Goal: Task Accomplishment & Management: Manage account settings

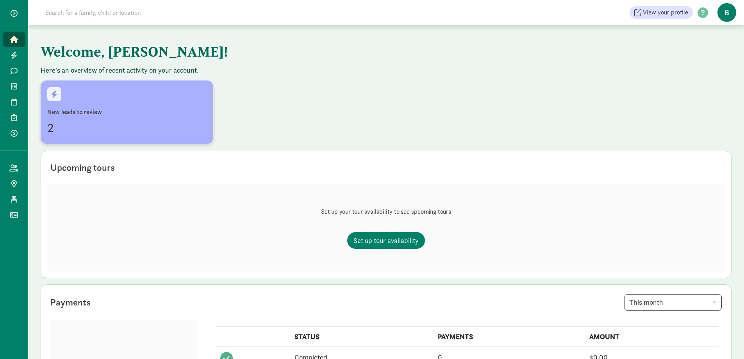
click at [128, 126] on div "2" at bounding box center [126, 127] width 159 height 19
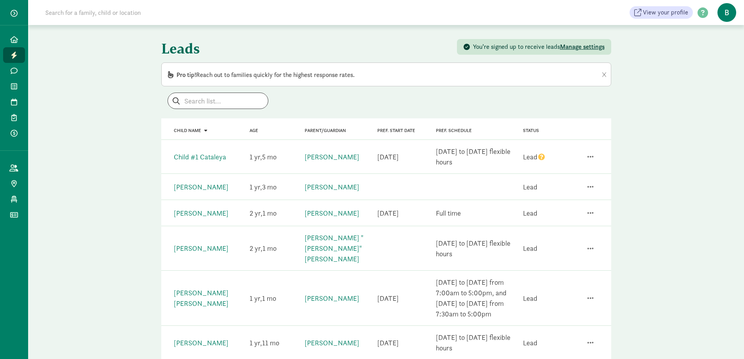
click at [540, 158] on icon "question" at bounding box center [541, 156] width 7 height 7
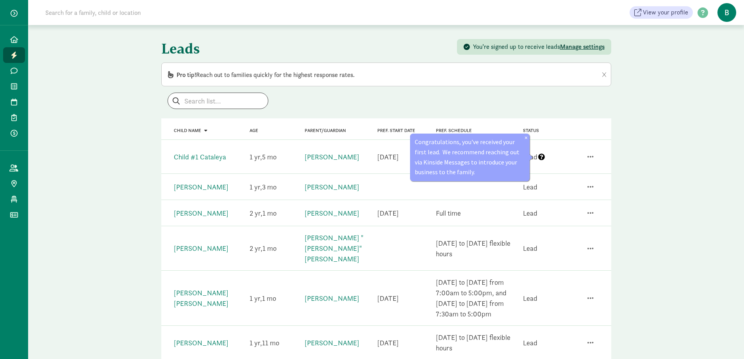
click at [540, 158] on icon "question" at bounding box center [541, 156] width 7 height 7
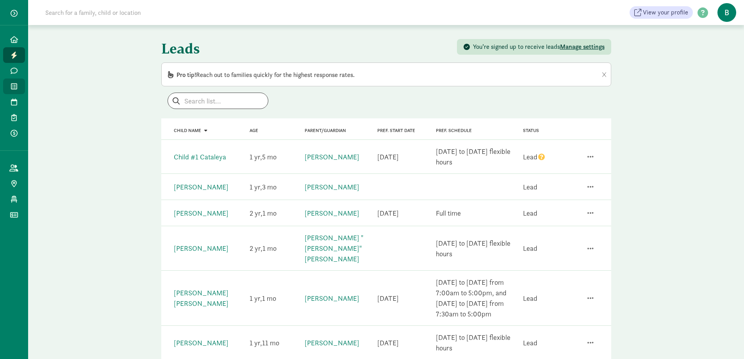
click at [13, 85] on icon at bounding box center [14, 86] width 6 height 7
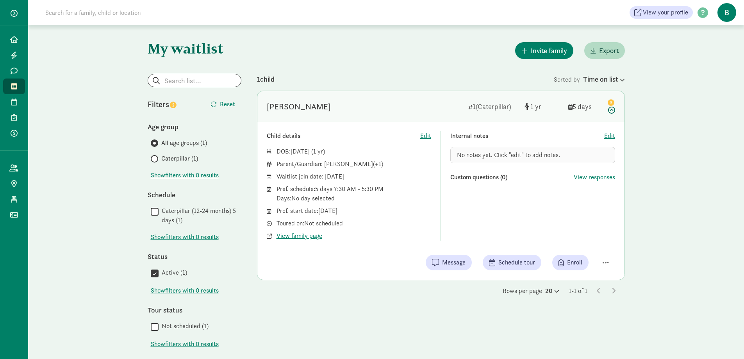
click at [612, 110] on icon at bounding box center [609, 105] width 9 height 16
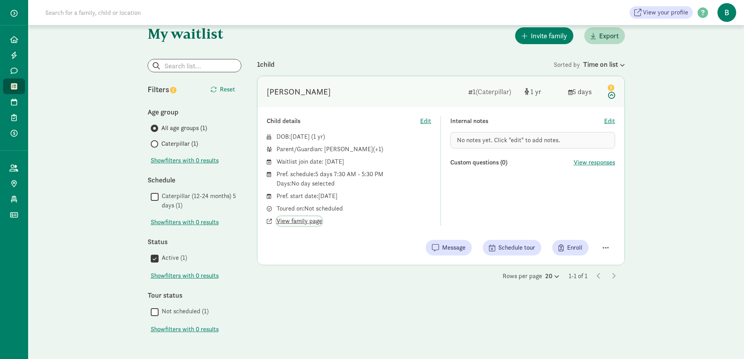
click at [307, 222] on span "View family page" at bounding box center [299, 220] width 46 height 9
click at [303, 218] on span "View family page" at bounding box center [299, 220] width 46 height 9
click at [611, 65] on div "Time on list" at bounding box center [604, 64] width 42 height 11
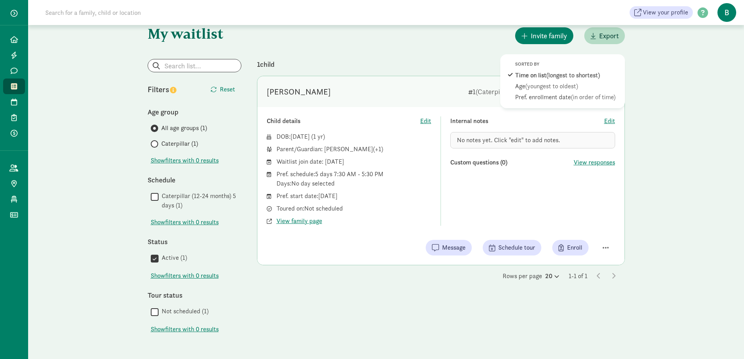
click at [600, 66] on div "Sorted by" at bounding box center [565, 64] width 100 height 7
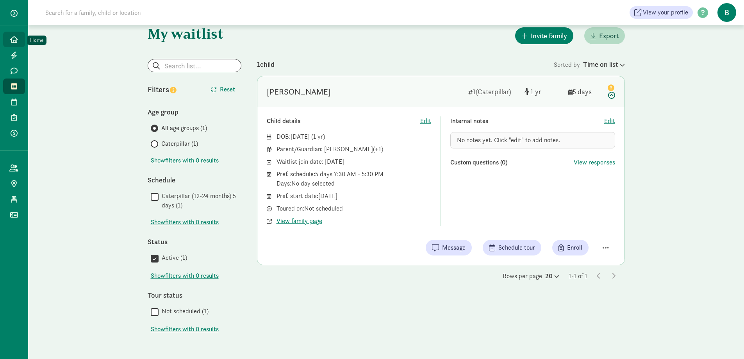
click at [15, 43] on link "Home" at bounding box center [14, 40] width 22 height 16
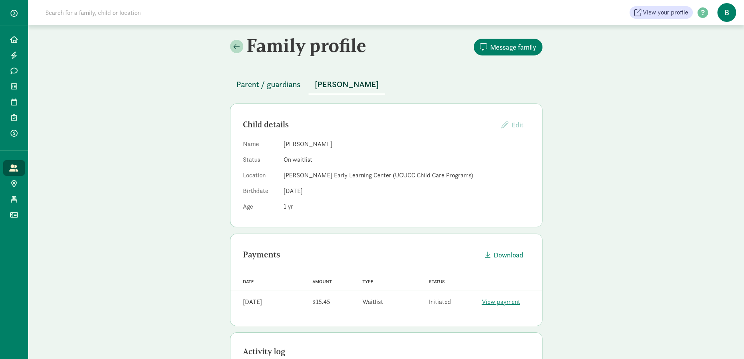
click at [286, 84] on span "Parent / guardians" at bounding box center [268, 84] width 64 height 12
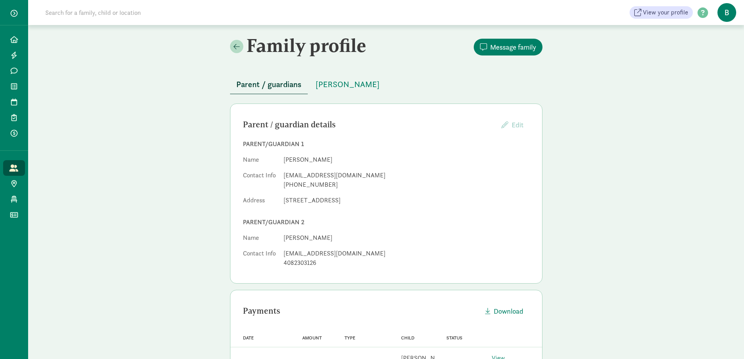
drag, startPoint x: 327, startPoint y: 160, endPoint x: 282, endPoint y: 161, distance: 44.5
click at [281, 161] on dl "Name Poornima Bajwa Contact Info poornimabajwa@gmail.com +14083753955 Address 5…" at bounding box center [386, 181] width 287 height 53
copy dd "Poornima Bajwa"
drag, startPoint x: 355, startPoint y: 175, endPoint x: 282, endPoint y: 177, distance: 73.0
click at [282, 177] on dl "Name Poornima Bajwa Contact Info poornimabajwa@gmail.com +14083753955 Address 5…" at bounding box center [386, 181] width 287 height 53
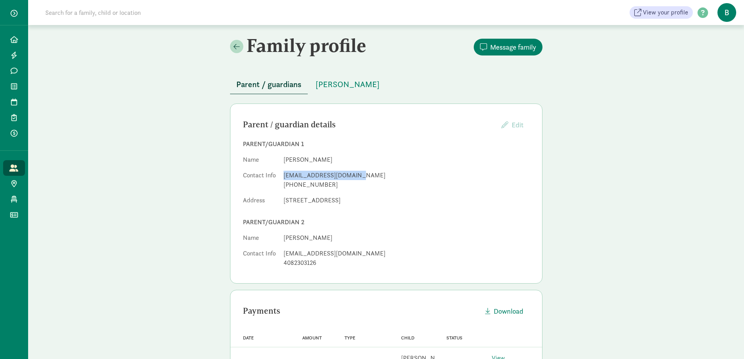
copy div "poornimabajwa@gmail.com"
drag, startPoint x: 332, startPoint y: 185, endPoint x: 274, endPoint y: 185, distance: 57.8
click at [274, 185] on dl "Name Poornima Bajwa Contact Info poornimabajwa@gmail.com +14083753955 Address 5…" at bounding box center [386, 181] width 287 height 53
click at [331, 186] on div "+14083753955" at bounding box center [406, 184] width 246 height 9
drag, startPoint x: 325, startPoint y: 186, endPoint x: 278, endPoint y: 186, distance: 46.8
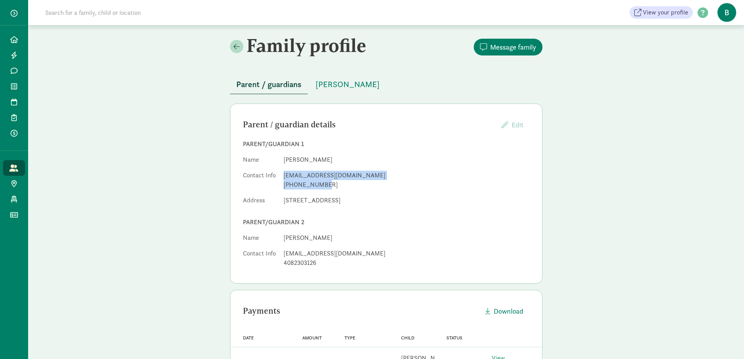
click at [278, 186] on dl "Name Poornima Bajwa Contact Info poornimabajwa@gmail.com +14083753955 Address 5…" at bounding box center [386, 181] width 287 height 53
click at [336, 183] on div "+14083753955" at bounding box center [406, 184] width 246 height 9
drag, startPoint x: 326, startPoint y: 185, endPoint x: 283, endPoint y: 185, distance: 43.7
click at [283, 185] on dl "Name Poornima Bajwa Contact Info poornimabajwa@gmail.com +14083753955 Address 5…" at bounding box center [386, 181] width 287 height 53
copy div "+14083753955"
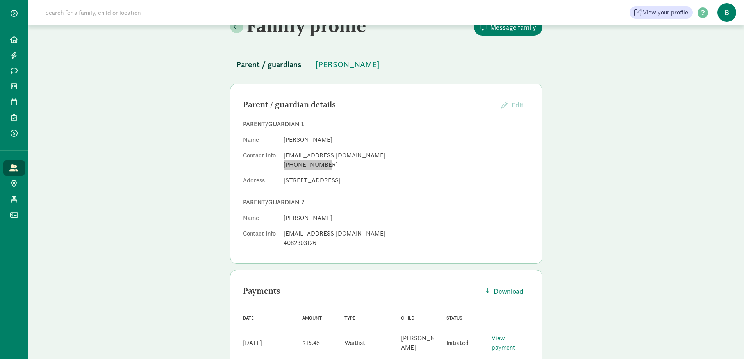
scroll to position [39, 0]
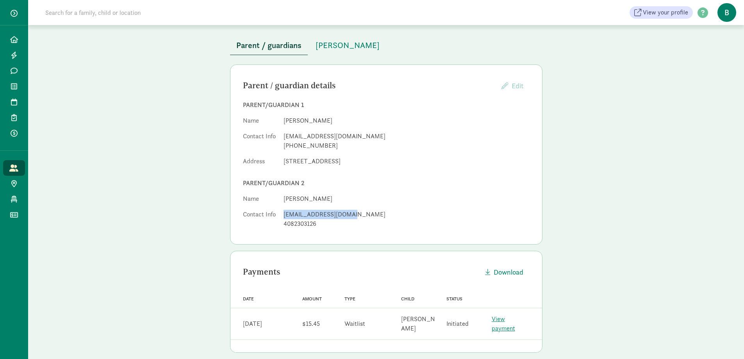
drag, startPoint x: 345, startPoint y: 212, endPoint x: 280, endPoint y: 214, distance: 65.2
click at [280, 214] on dl "Name Tobias Bajwa Contact Info cholerikasi@gmail.com 4082303126" at bounding box center [386, 212] width 287 height 37
copy div "cholerikasi@gmail.com"
drag, startPoint x: 318, startPoint y: 223, endPoint x: 277, endPoint y: 226, distance: 41.1
click at [277, 226] on dl "Name Tobias Bajwa Contact Info cholerikasi@gmail.com 4082303126" at bounding box center [386, 212] width 287 height 37
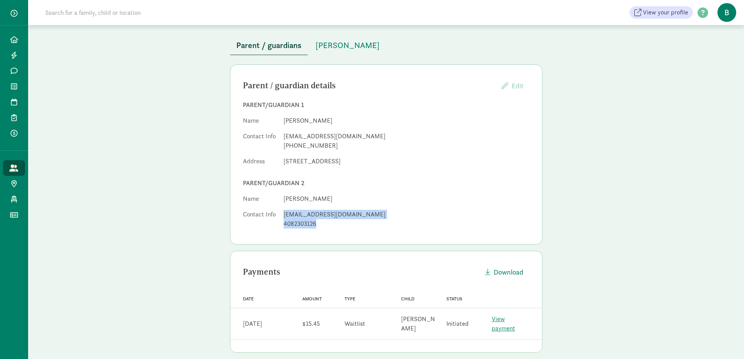
click at [307, 225] on div "4082303126" at bounding box center [406, 223] width 246 height 9
drag, startPoint x: 316, startPoint y: 225, endPoint x: 293, endPoint y: 227, distance: 22.8
click at [281, 229] on dl "Name Tobias Bajwa Contact Info cholerikasi@gmail.com 4082303126" at bounding box center [386, 212] width 287 height 37
click at [294, 227] on div "4082303126" at bounding box center [406, 223] width 246 height 9
drag, startPoint x: 319, startPoint y: 224, endPoint x: 281, endPoint y: 224, distance: 37.9
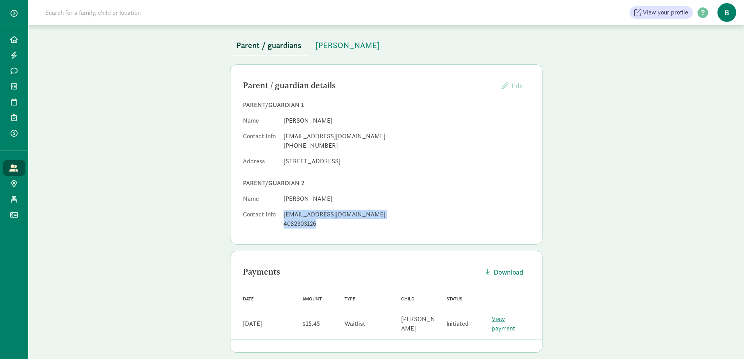
click at [276, 224] on dl "Name Tobias Bajwa Contact Info cholerikasi@gmail.com 4082303126" at bounding box center [386, 212] width 287 height 37
click at [328, 226] on div "4082303126" at bounding box center [406, 223] width 246 height 9
drag, startPoint x: 316, startPoint y: 223, endPoint x: 284, endPoint y: 225, distance: 32.0
click at [284, 225] on div "4082303126" at bounding box center [406, 223] width 246 height 9
copy div "4082303126"
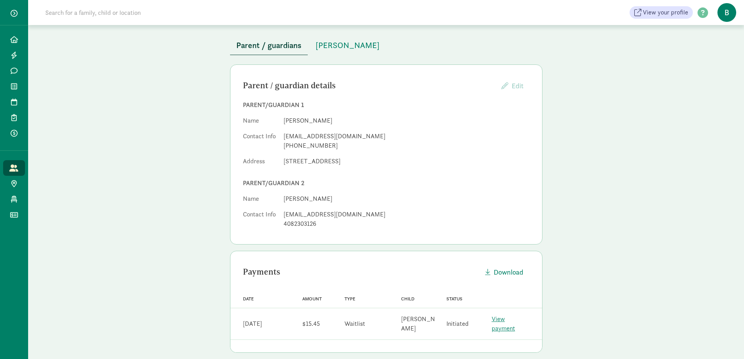
click at [301, 144] on div "+14083753955" at bounding box center [406, 145] width 246 height 9
click at [310, 145] on div "+14083753955" at bounding box center [406, 145] width 246 height 9
click at [328, 146] on div "+14083753955" at bounding box center [406, 145] width 246 height 9
click at [320, 47] on span "[PERSON_NAME]" at bounding box center [347, 45] width 64 height 12
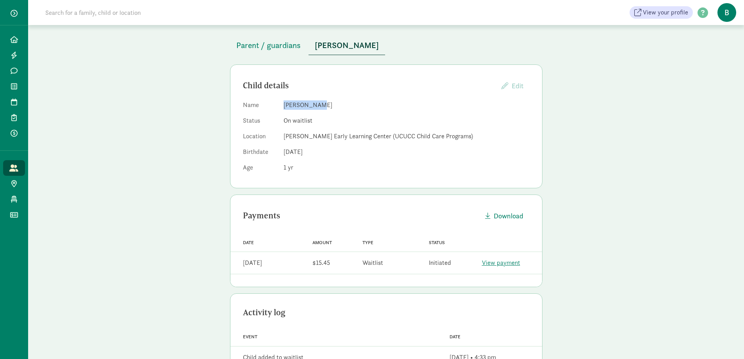
drag, startPoint x: 317, startPoint y: 107, endPoint x: 282, endPoint y: 108, distance: 35.1
click at [282, 108] on dl "Name Keanu Bajwa Status On waitlist Location Trettin Early Learning Center (UCU…" at bounding box center [386, 137] width 287 height 75
copy dd "Keanu Bajwa"
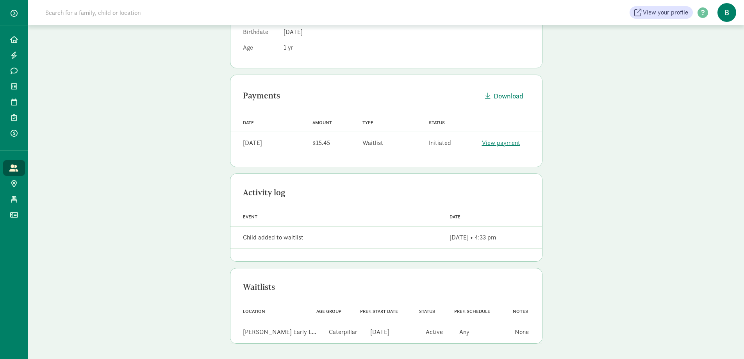
scroll to position [159, 0]
drag, startPoint x: 401, startPoint y: 333, endPoint x: 364, endPoint y: 333, distance: 36.3
click at [361, 333] on div "Pref. start date Sep 14, 2026" at bounding box center [389, 332] width 56 height 16
copy div "Sep 14, 2026"
click at [216, 122] on div "Family profile Message family Parent / guardians Keanu Bajwa Child details Edit…" at bounding box center [386, 112] width 716 height 493
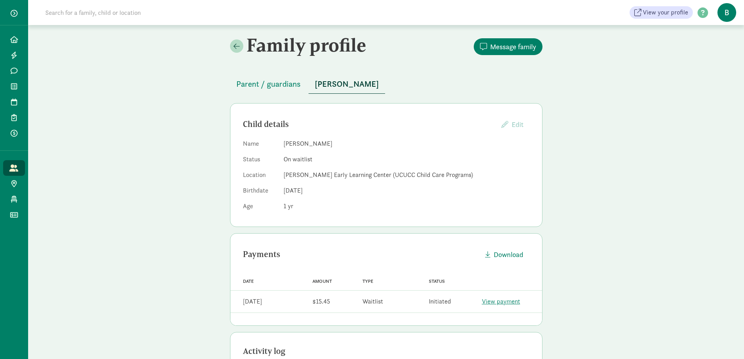
scroll to position [0, 0]
click at [514, 46] on span "Message family" at bounding box center [513, 47] width 46 height 11
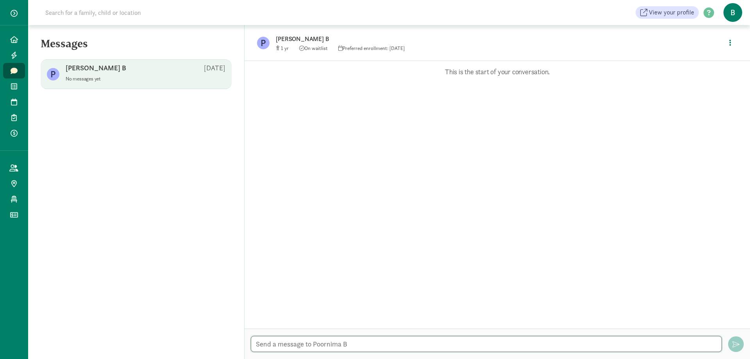
click at [370, 346] on textarea at bounding box center [486, 344] width 471 height 16
type textarea "g"
click at [317, 346] on textarea "Good Morning Poornnima" at bounding box center [486, 344] width 471 height 16
click at [329, 344] on textarea "Good Morning Poornima" at bounding box center [486, 344] width 471 height 16
type textarea "Good Morning Poornima,"
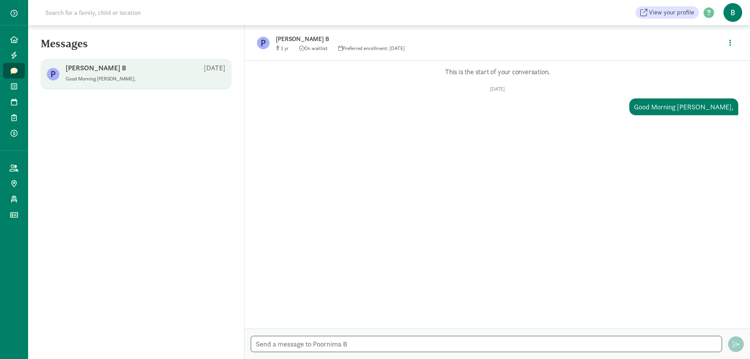
click at [298, 343] on textarea at bounding box center [486, 344] width 471 height 16
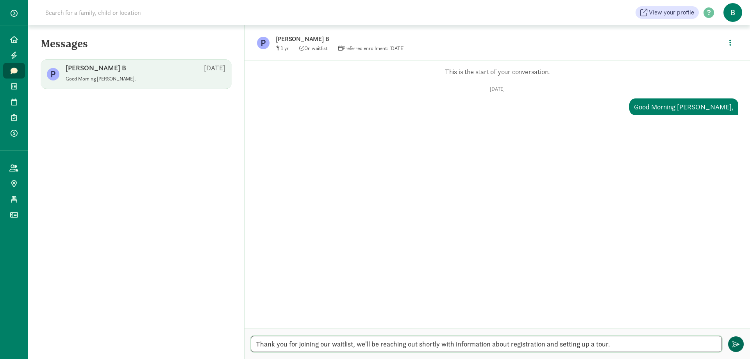
type textarea "Thank you for joining our waitlist, we'll be reaching out shortly with informat…"
click at [737, 344] on span "button" at bounding box center [735, 343] width 7 height 7
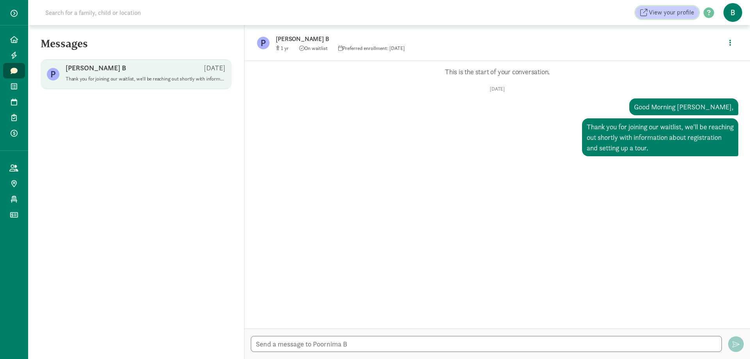
click at [683, 15] on span "View your profile" at bounding box center [670, 12] width 45 height 9
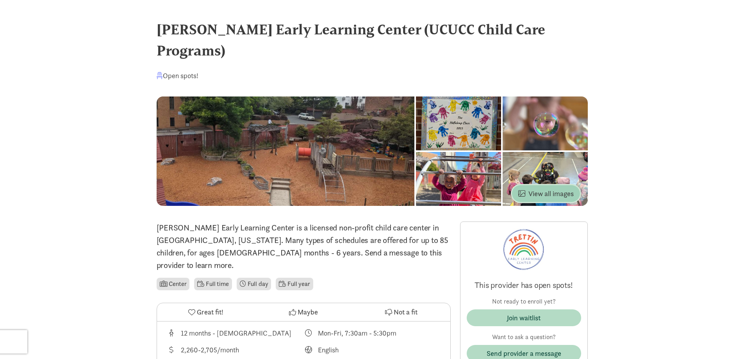
click at [556, 188] on span "View all images" at bounding box center [545, 193] width 55 height 11
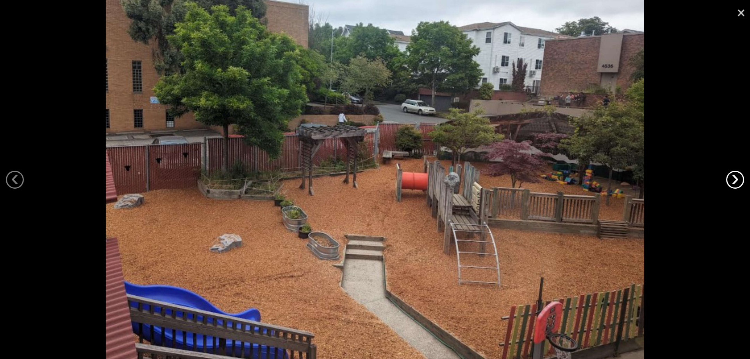
click at [728, 177] on link "›" at bounding box center [735, 180] width 18 height 18
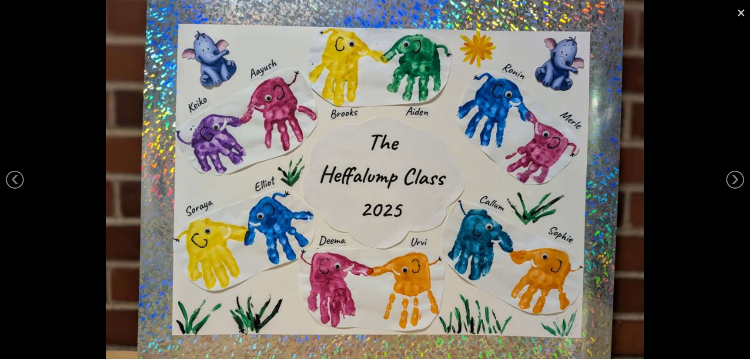
click at [725, 177] on div at bounding box center [375, 179] width 750 height 359
click at [729, 177] on link "›" at bounding box center [735, 180] width 18 height 18
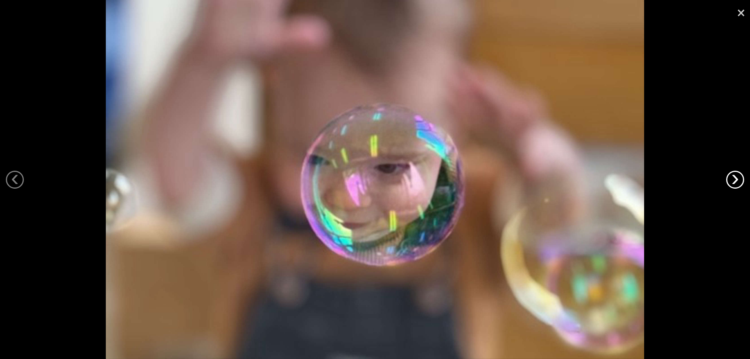
click at [732, 177] on link "›" at bounding box center [735, 180] width 18 height 18
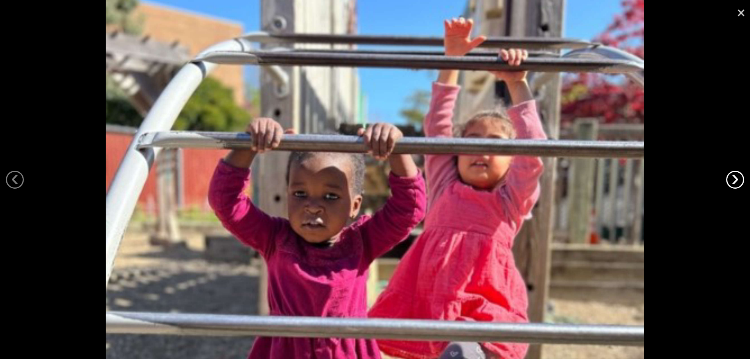
click at [731, 177] on link "›" at bounding box center [735, 180] width 18 height 18
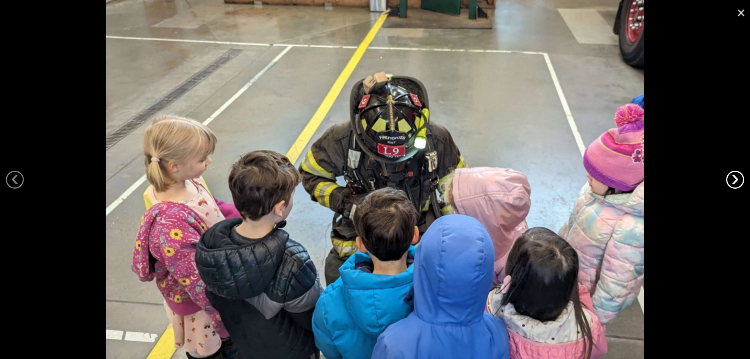
click at [730, 177] on link "›" at bounding box center [735, 180] width 18 height 18
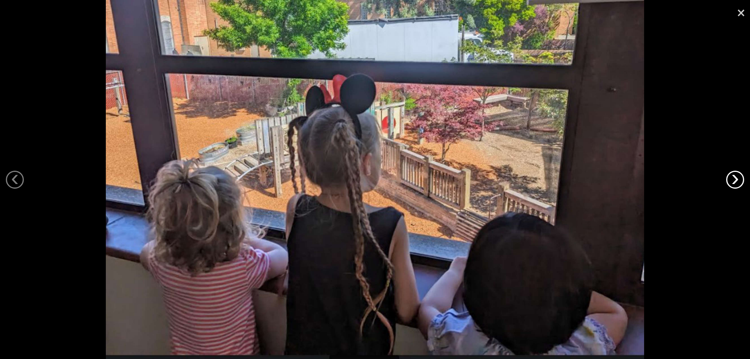
click at [730, 177] on link "›" at bounding box center [735, 180] width 18 height 18
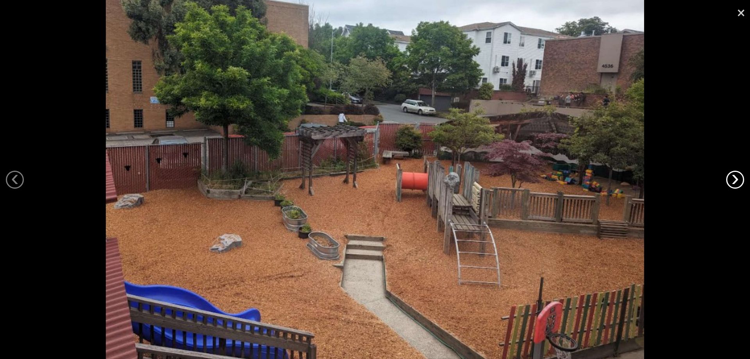
click at [730, 177] on link "›" at bounding box center [735, 180] width 18 height 18
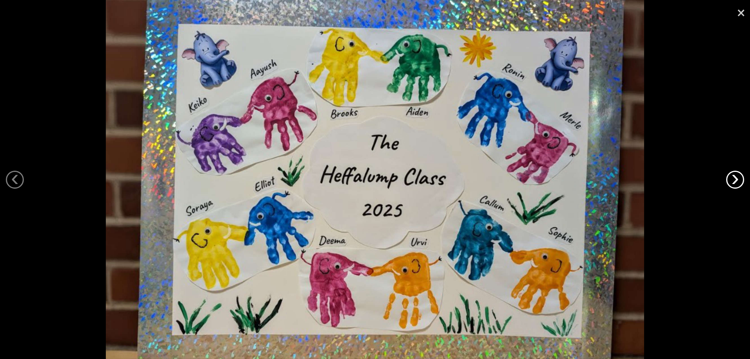
click at [730, 177] on link "›" at bounding box center [735, 180] width 18 height 18
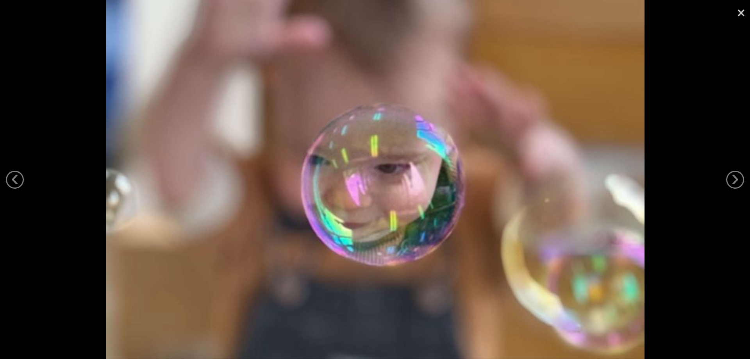
click at [700, 162] on div at bounding box center [375, 179] width 750 height 359
click at [736, 14] on link "×" at bounding box center [741, 11] width 18 height 23
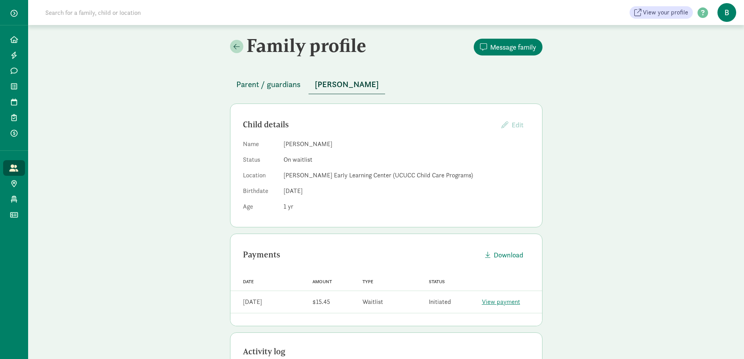
click at [283, 86] on span "Parent / guardians" at bounding box center [268, 84] width 64 height 12
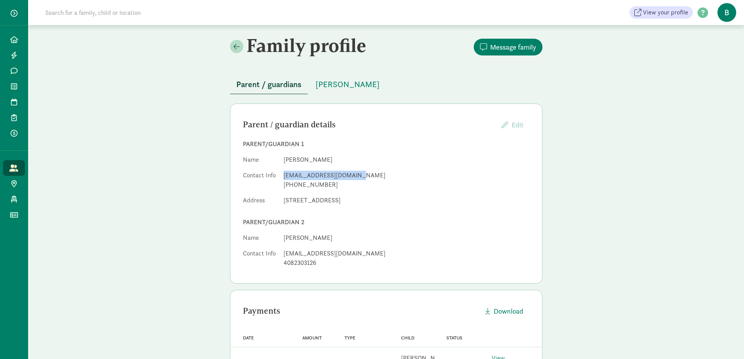
drag, startPoint x: 356, startPoint y: 175, endPoint x: 280, endPoint y: 175, distance: 76.1
click at [280, 175] on dl "Name [PERSON_NAME] Contact Info [EMAIL_ADDRESS][DOMAIN_NAME] [PHONE_NUMBER] Add…" at bounding box center [386, 181] width 287 height 53
copy dl "[EMAIL_ADDRESS][DOMAIN_NAME]"
click at [347, 160] on dd "[PERSON_NAME]" at bounding box center [406, 159] width 246 height 9
click at [322, 81] on span "[PERSON_NAME]" at bounding box center [347, 84] width 64 height 12
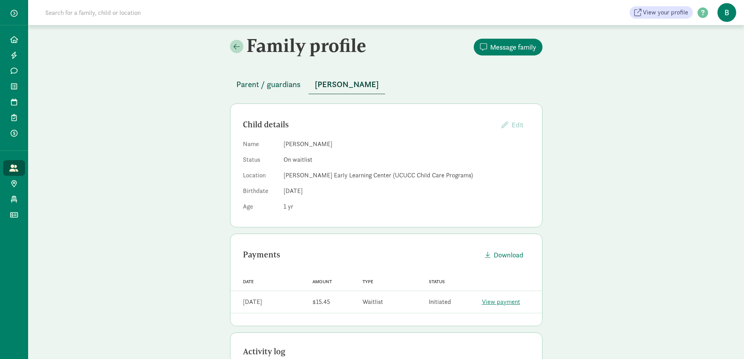
click at [262, 79] on span "Parent / guardians" at bounding box center [268, 84] width 64 height 12
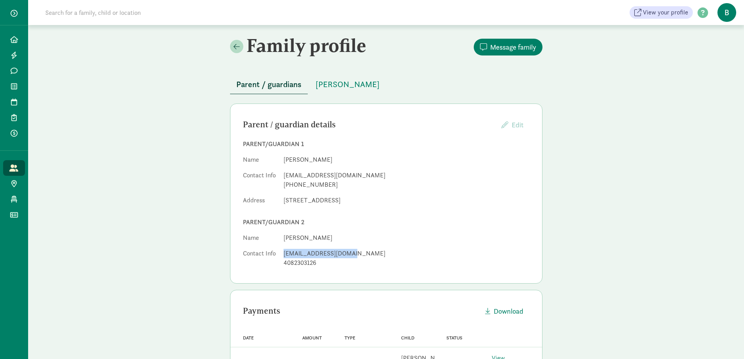
drag, startPoint x: 347, startPoint y: 255, endPoint x: 293, endPoint y: 254, distance: 53.9
click at [283, 252] on dl "Name [PERSON_NAME] Contact Info [EMAIL_ADDRESS][DOMAIN_NAME] 4082303126" at bounding box center [386, 251] width 287 height 37
copy div "[EMAIL_ADDRESS][DOMAIN_NAME]"
click at [348, 141] on div "Parent/guardian 1" at bounding box center [386, 143] width 287 height 9
click at [237, 50] on link at bounding box center [236, 46] width 13 height 13
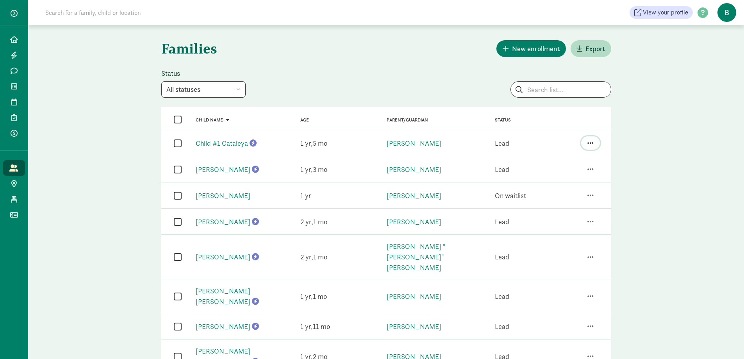
click at [595, 142] on button "button" at bounding box center [590, 142] width 19 height 13
click at [636, 89] on div "Families New enrollment Export Status All statuses Enrolled Inactive Removed fr…" at bounding box center [386, 235] width 716 height 421
click at [253, 142] on icon at bounding box center [252, 142] width 7 height 7
click at [260, 130] on span "Kinside lead" at bounding box center [253, 124] width 78 height 14
click at [239, 92] on select "All statuses Enrolled Inactive Removed from waitlist On waitlist Booked tour Le…" at bounding box center [203, 89] width 84 height 16
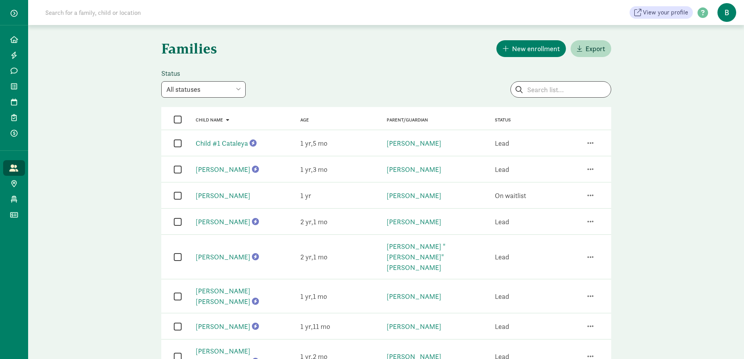
click at [301, 92] on div "Status All statuses Enrolled Inactive Removed from waitlist On waitlist Booked …" at bounding box center [328, 83] width 335 height 29
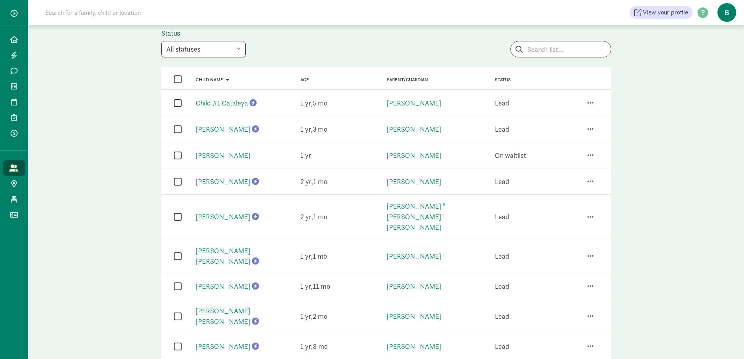
scroll to position [53, 0]
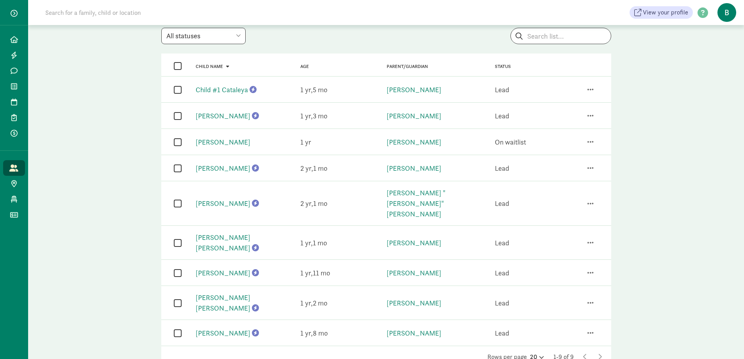
click at [328, 42] on div "Status All statuses Enrolled Inactive Removed from waitlist On waitlist Booked …" at bounding box center [328, 29] width 335 height 29
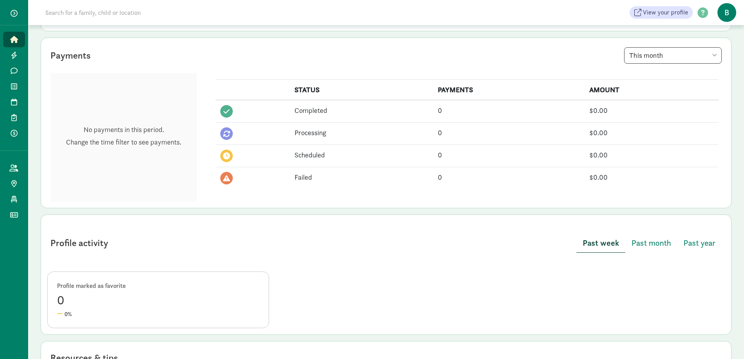
scroll to position [47, 0]
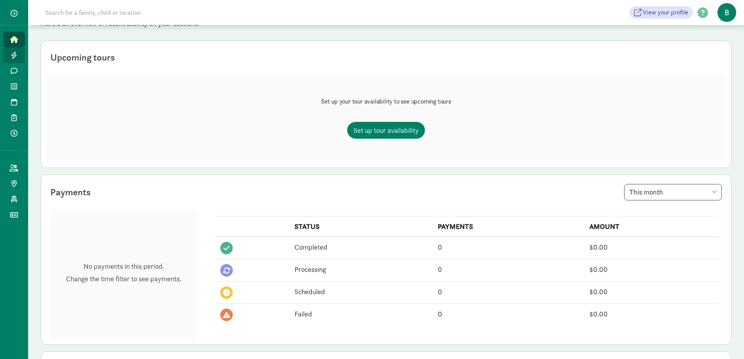
click at [16, 56] on icon at bounding box center [14, 55] width 6 height 7
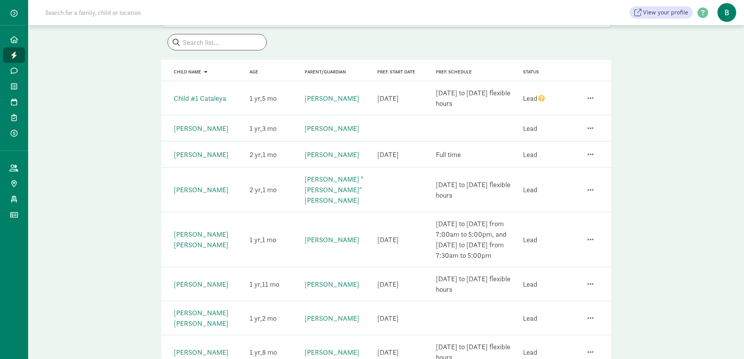
scroll to position [58, 0]
click at [208, 100] on link "Child #1 Cataleya" at bounding box center [200, 98] width 52 height 9
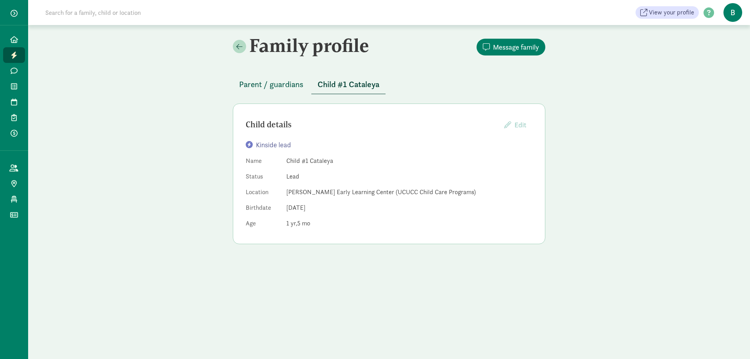
click at [269, 84] on span "Parent / guardians" at bounding box center [271, 84] width 64 height 12
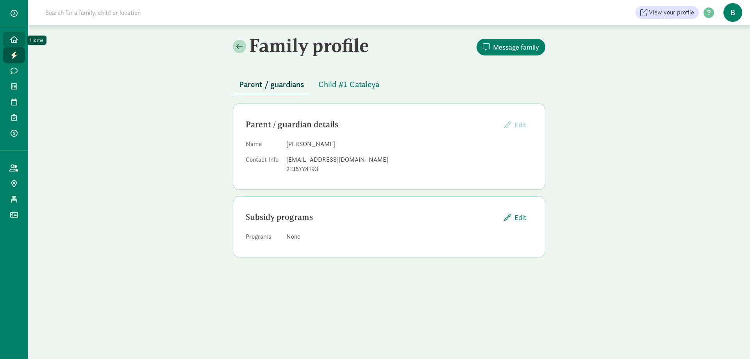
click at [10, 40] on icon at bounding box center [14, 39] width 8 height 7
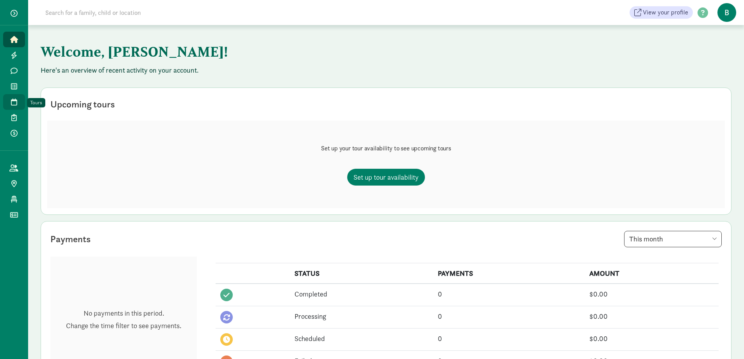
click at [13, 103] on icon at bounding box center [14, 101] width 6 height 7
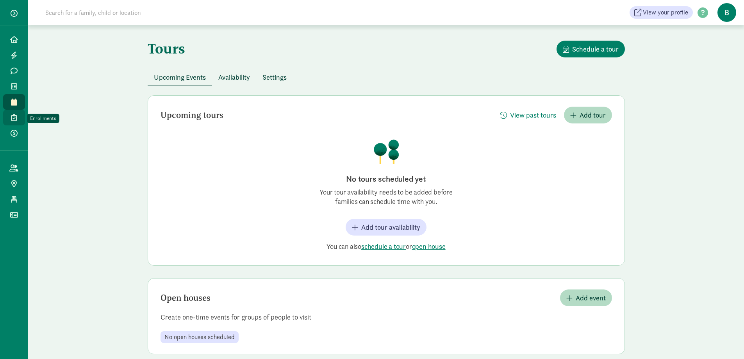
click at [18, 123] on link "Enrollments" at bounding box center [14, 118] width 22 height 16
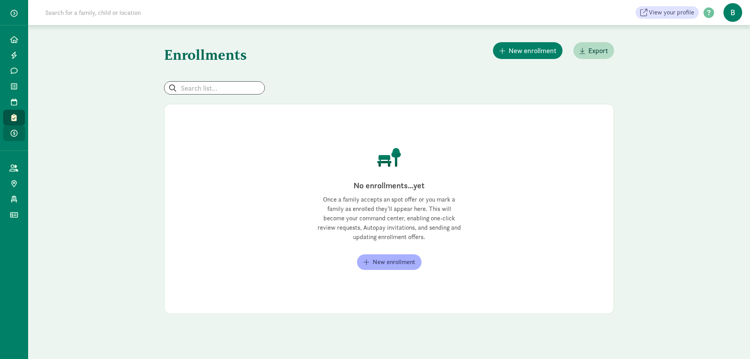
click at [12, 128] on link "Payments" at bounding box center [14, 133] width 22 height 16
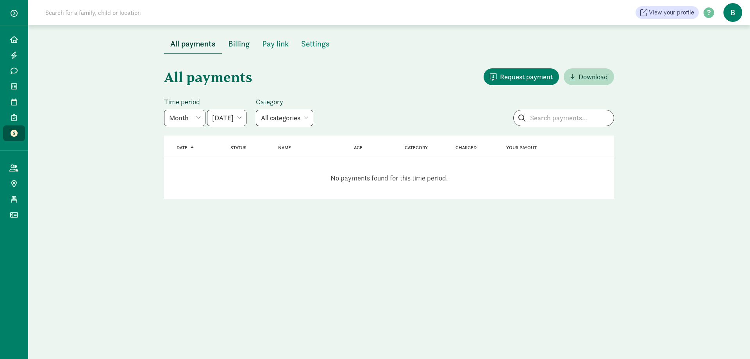
click at [241, 47] on span "Billing" at bounding box center [238, 43] width 21 height 12
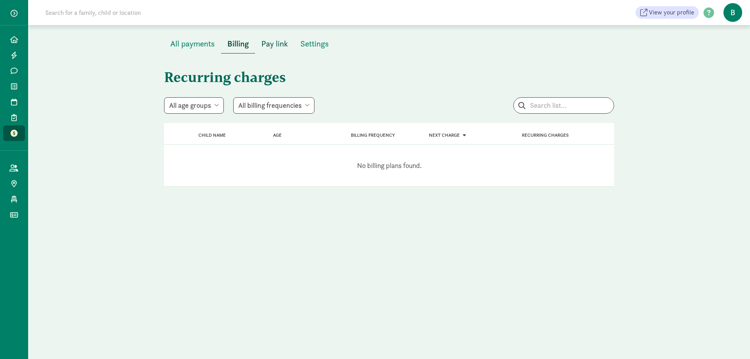
drag, startPoint x: 274, startPoint y: 47, endPoint x: 279, endPoint y: 48, distance: 5.1
click at [274, 47] on span "Pay link" at bounding box center [274, 43] width 27 height 12
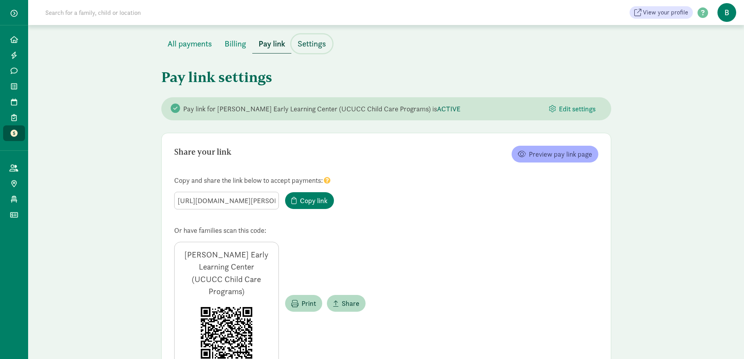
click at [308, 47] on span "Settings" at bounding box center [311, 43] width 28 height 12
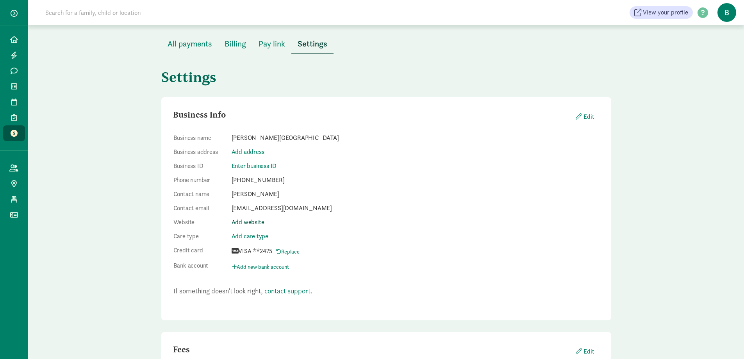
click at [256, 221] on link "Add website" at bounding box center [247, 222] width 33 height 8
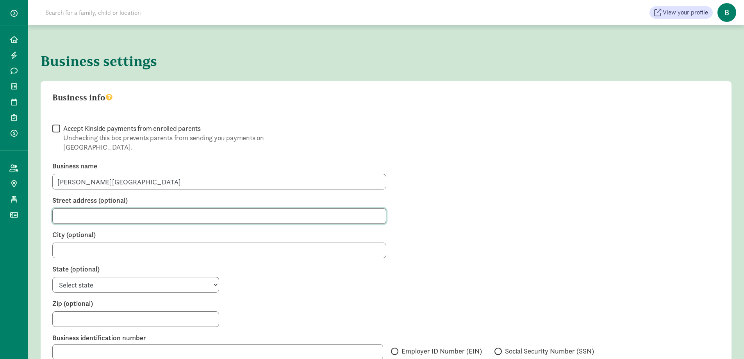
click at [137, 208] on input "Street address (optional)" at bounding box center [219, 216] width 334 height 16
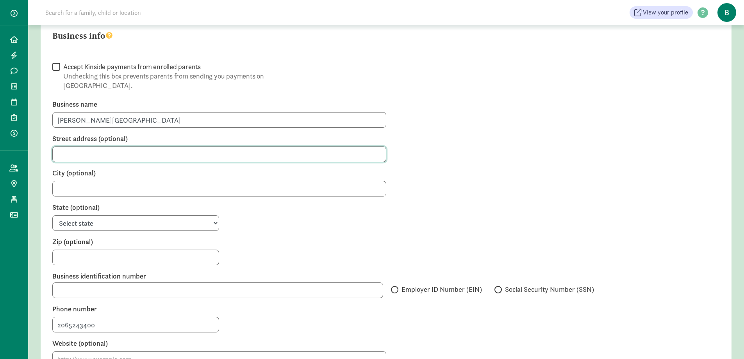
scroll to position [117, 0]
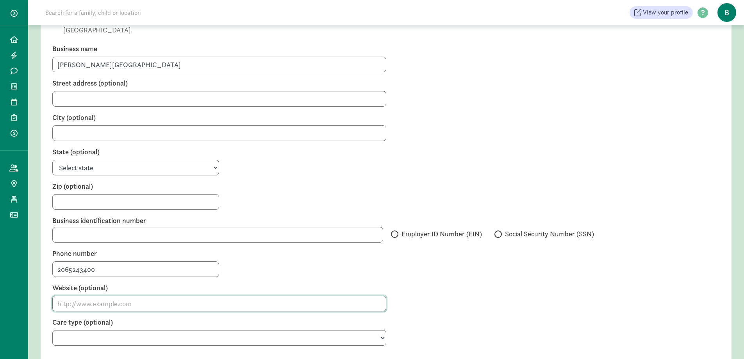
click at [143, 296] on input "Website (optional)" at bounding box center [219, 304] width 334 height 16
paste input "[URL][DOMAIN_NAME]"
type input "[URL][DOMAIN_NAME]"
click at [268, 267] on div "2065243400" at bounding box center [385, 269] width 667 height 16
click at [92, 227] on input "text" at bounding box center [217, 235] width 331 height 16
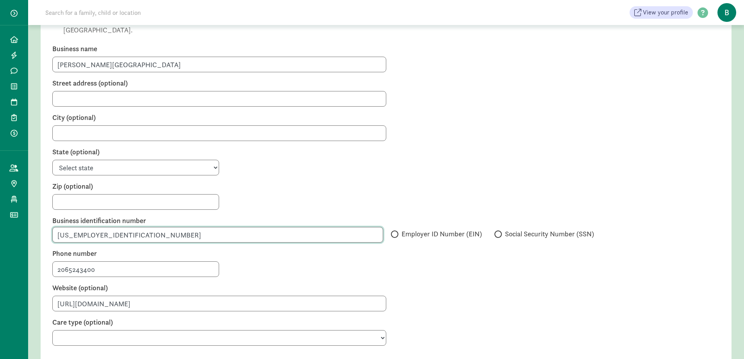
type input "[US_EMPLOYER_IDENTIFICATION_NUMBER]"
click at [456, 229] on div "Employer ID Number (EIN)" at bounding box center [441, 233] width 80 height 9
click at [396, 231] on input "Employer ID Number (EIN)" at bounding box center [393, 233] width 5 height 5
radio input "true"
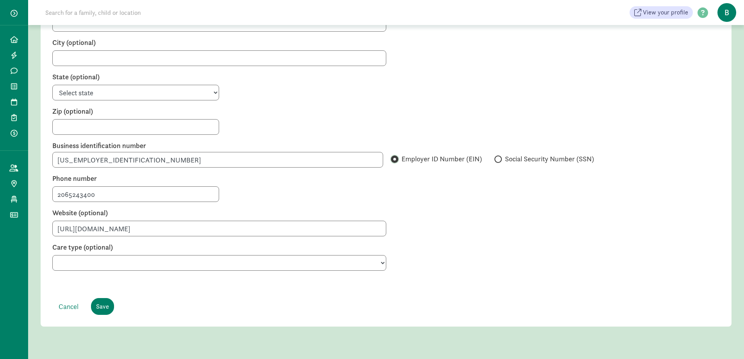
scroll to position [197, 0]
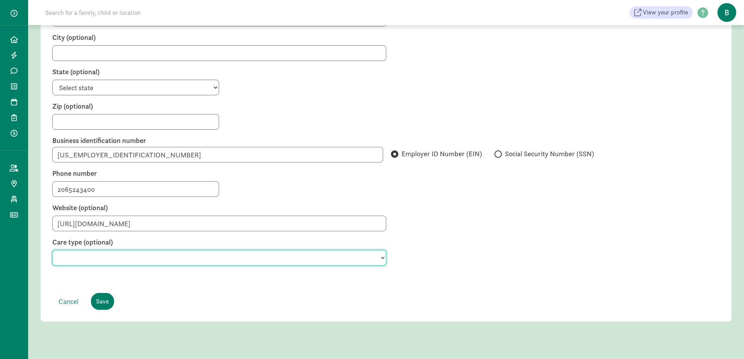
click at [169, 250] on select "Preschool Babysitter Child care Day care Nanny Before and after school care Day…" at bounding box center [219, 258] width 334 height 16
click at [216, 282] on form " Accept Kinside payments from enrolled parents Unchecking this box prevents pa…" at bounding box center [385, 118] width 667 height 383
click at [183, 250] on select "Preschool Babysitter Child care Day care Nanny Before and after school care Day…" at bounding box center [219, 258] width 334 height 16
click at [52, 250] on select "Preschool Babysitter Child care Day care Nanny Before and after school care Day…" at bounding box center [219, 258] width 334 height 16
drag, startPoint x: 150, startPoint y: 246, endPoint x: 150, endPoint y: 240, distance: 5.5
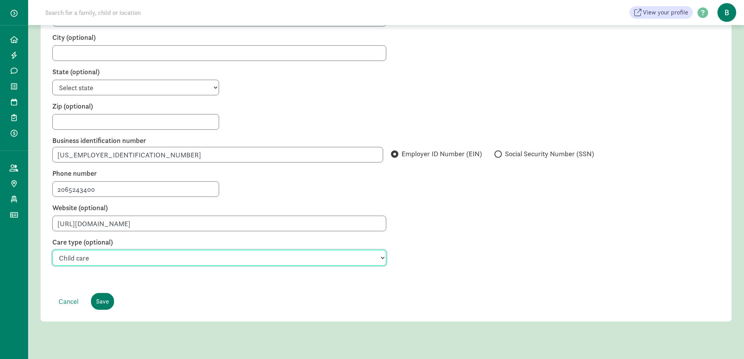
click at [150, 250] on select "Preschool Babysitter Child care Day care Nanny Before and after school care Day…" at bounding box center [219, 258] width 334 height 16
select select "Preschool"
click at [52, 250] on select "Preschool Babysitter Child care Day care Nanny Before and after school care Day…" at bounding box center [219, 258] width 334 height 16
click at [150, 250] on select "Preschool Babysitter Child care Day care Nanny Before and after school care Day…" at bounding box center [219, 258] width 334 height 16
select select
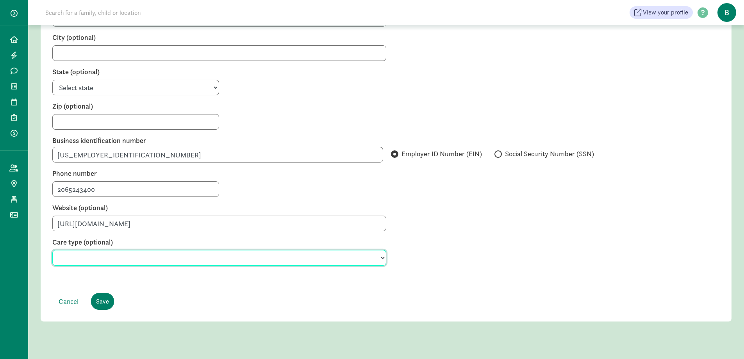
click at [52, 250] on select "Preschool Babysitter Child care Day care Nanny Before and after school care Day…" at bounding box center [219, 258] width 334 height 16
click at [172, 263] on form " Accept Kinside payments from enrolled parents Unchecking this box prevents pa…" at bounding box center [385, 118] width 667 height 383
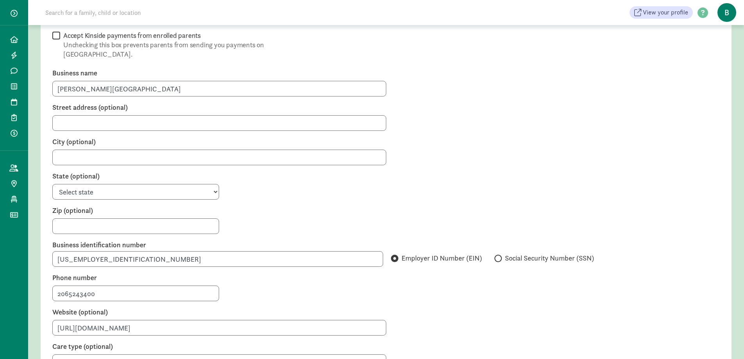
scroll to position [41, 0]
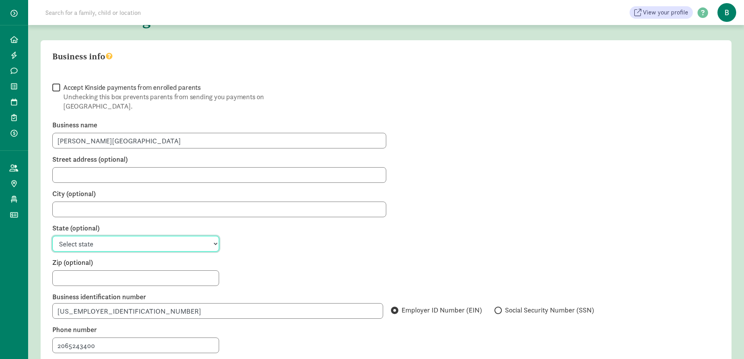
click at [111, 236] on select "Select state Alabama Alaska Arizona Arkansas California Colorado Connecticut De…" at bounding box center [135, 244] width 167 height 16
select select "WA"
click at [128, 236] on select "Select state Alabama Alaska Arizona Arkansas California Colorado Connecticut De…" at bounding box center [135, 244] width 167 height 16
click at [274, 238] on div "Select state Alabama Alaska Arizona Arkansas California Colorado Connecticut De…" at bounding box center [385, 244] width 667 height 16
click at [175, 201] on input "City (optional)" at bounding box center [219, 209] width 334 height 16
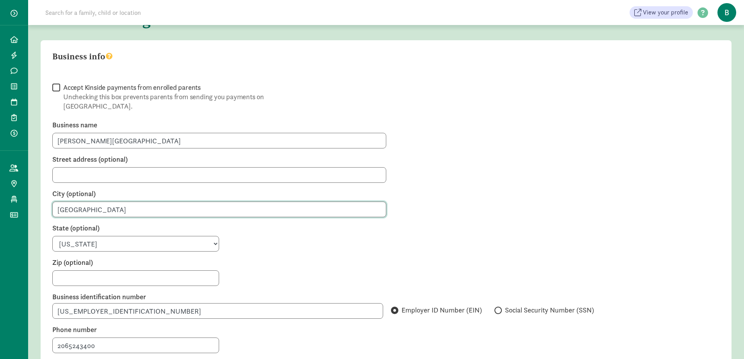
type input "Seattle"
click at [314, 270] on div at bounding box center [385, 278] width 667 height 16
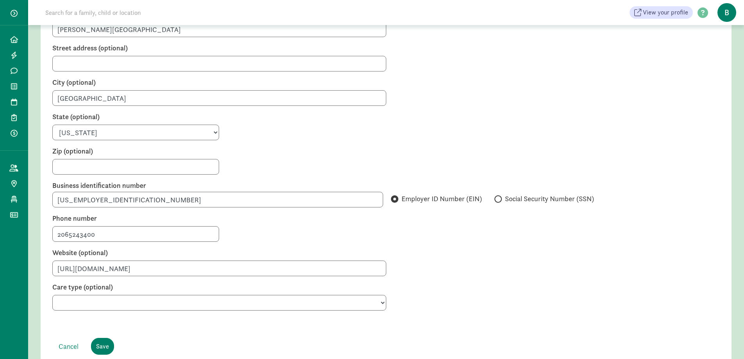
scroll to position [197, 0]
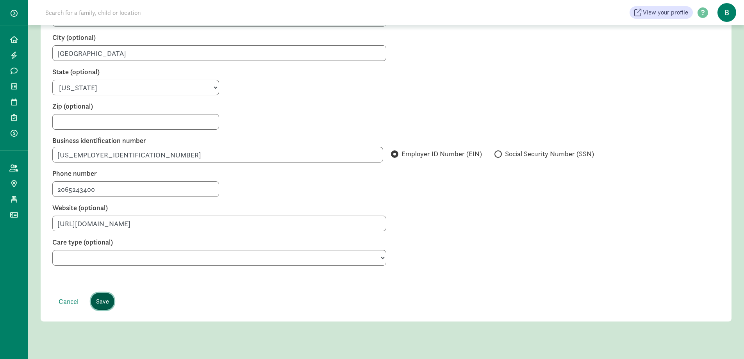
click at [108, 293] on input "Save" at bounding box center [102, 301] width 23 height 17
click at [65, 147] on input "31-1705913" at bounding box center [217, 155] width 331 height 16
click at [66, 147] on input "31-1705913" at bounding box center [217, 155] width 331 height 16
click at [66, 147] on input "311705913" at bounding box center [217, 155] width 331 height 16
type input "311705913"
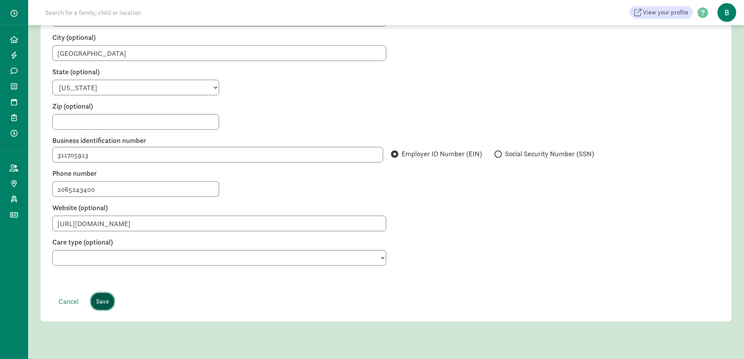
click at [107, 295] on input "Save" at bounding box center [102, 301] width 23 height 17
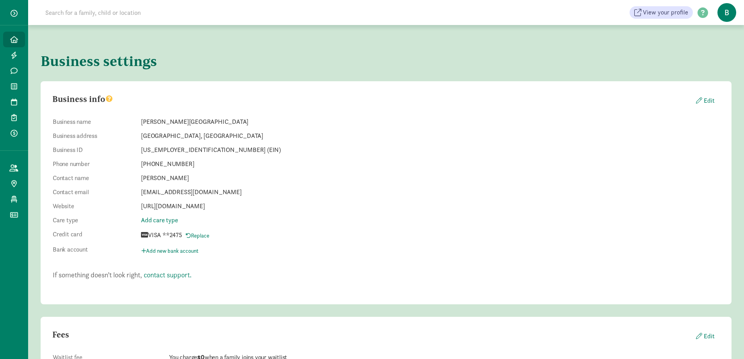
click at [12, 42] on icon at bounding box center [14, 39] width 8 height 7
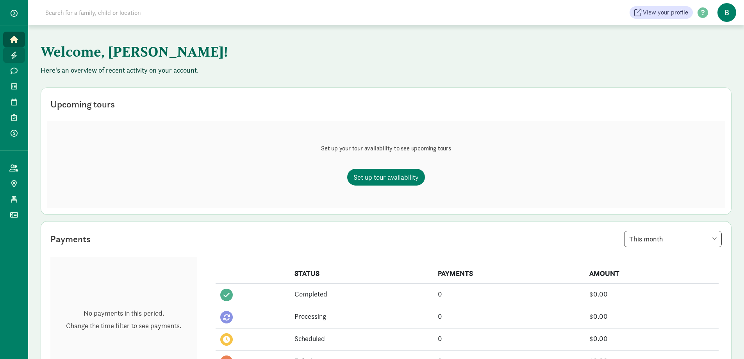
click at [14, 57] on icon at bounding box center [14, 55] width 6 height 7
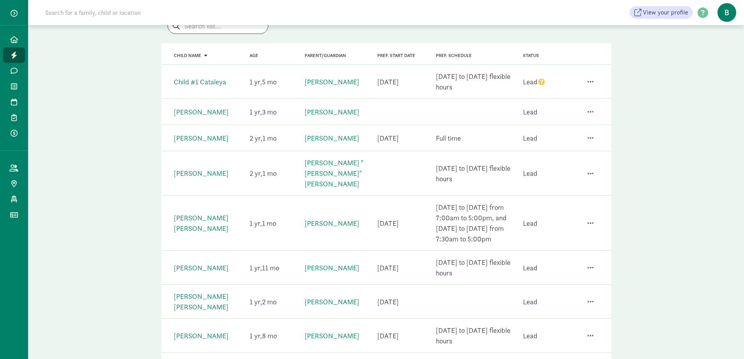
scroll to position [78, 0]
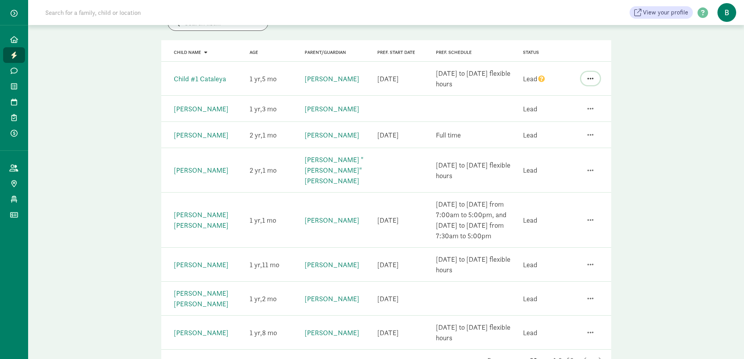
click at [589, 73] on button "button" at bounding box center [590, 78] width 19 height 13
click at [589, 78] on span "button" at bounding box center [590, 78] width 6 height 7
click at [655, 92] on div "Leads You’re signed up to receive leads Manage settings Pro tip! Reach out to f…" at bounding box center [386, 171] width 716 height 449
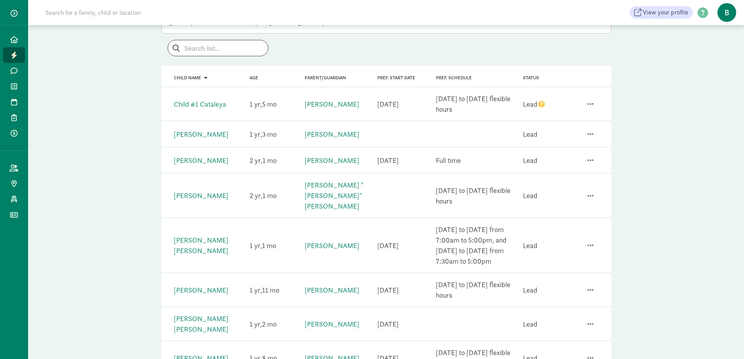
scroll to position [39, 0]
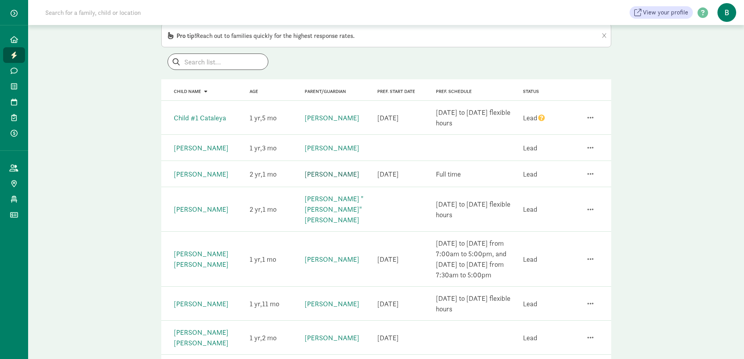
click at [333, 173] on link "[PERSON_NAME]" at bounding box center [331, 173] width 55 height 9
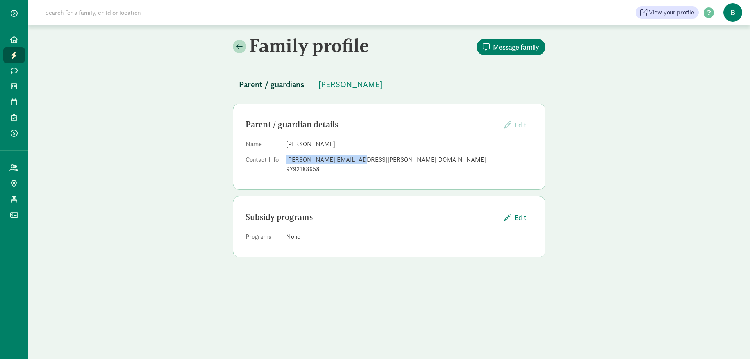
drag, startPoint x: 353, startPoint y: 161, endPoint x: 285, endPoint y: 160, distance: 68.3
click at [285, 160] on dl "Name [PERSON_NAME] Contact Info [PERSON_NAME][EMAIL_ADDRESS][PERSON_NAME][DOMAI…" at bounding box center [389, 157] width 287 height 37
click at [342, 82] on span "[PERSON_NAME]" at bounding box center [350, 84] width 64 height 12
